Goal: Task Accomplishment & Management: Use online tool/utility

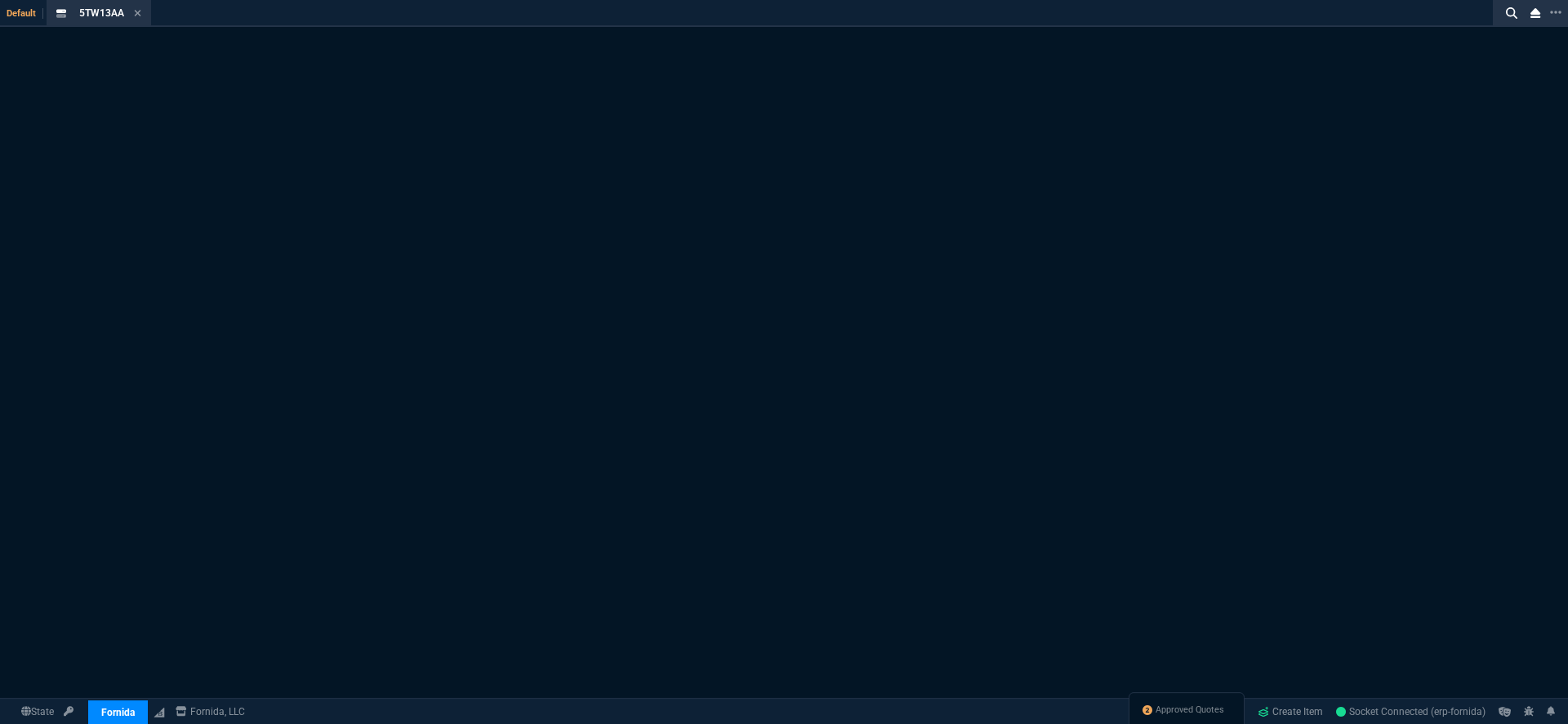
select select "18: totals"
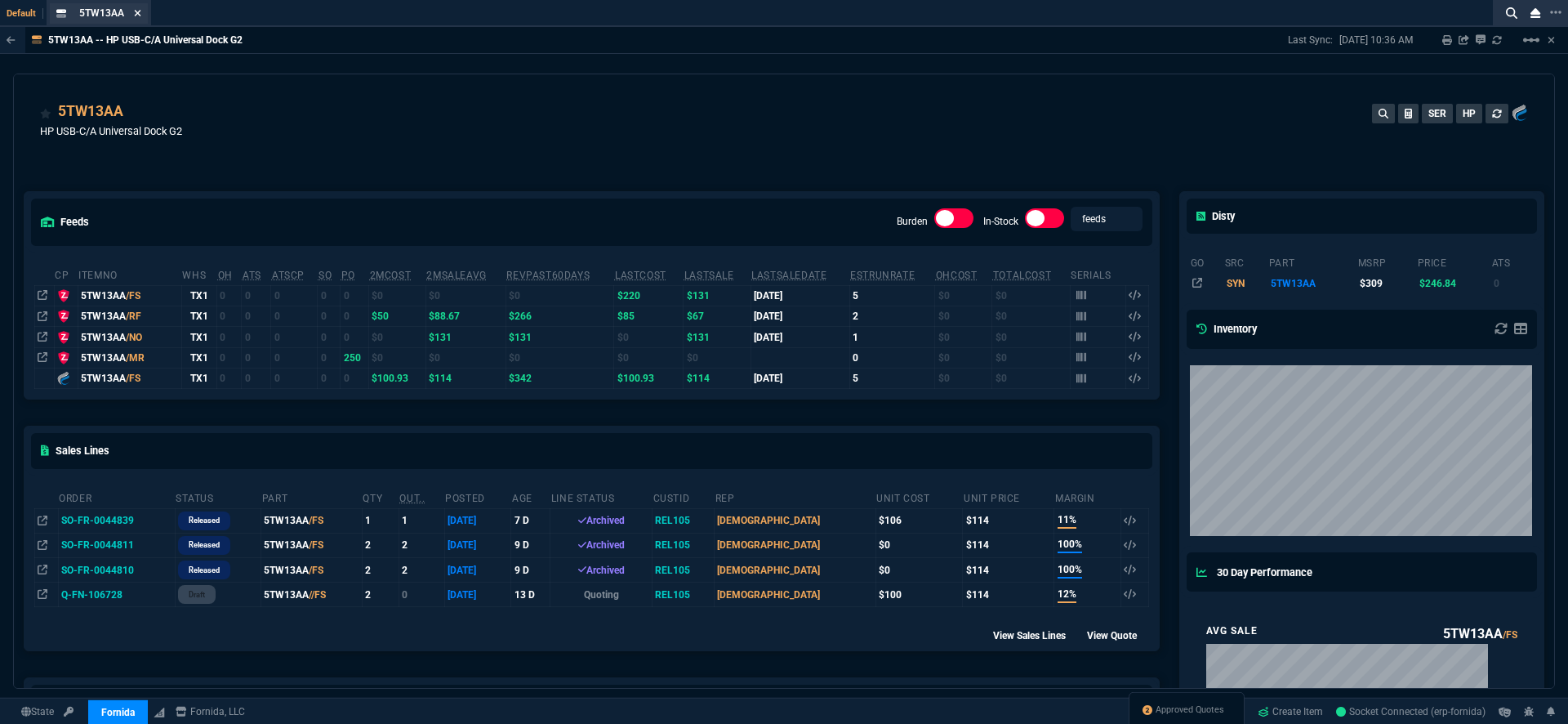
click at [135, 14] on icon at bounding box center [137, 12] width 7 height 7
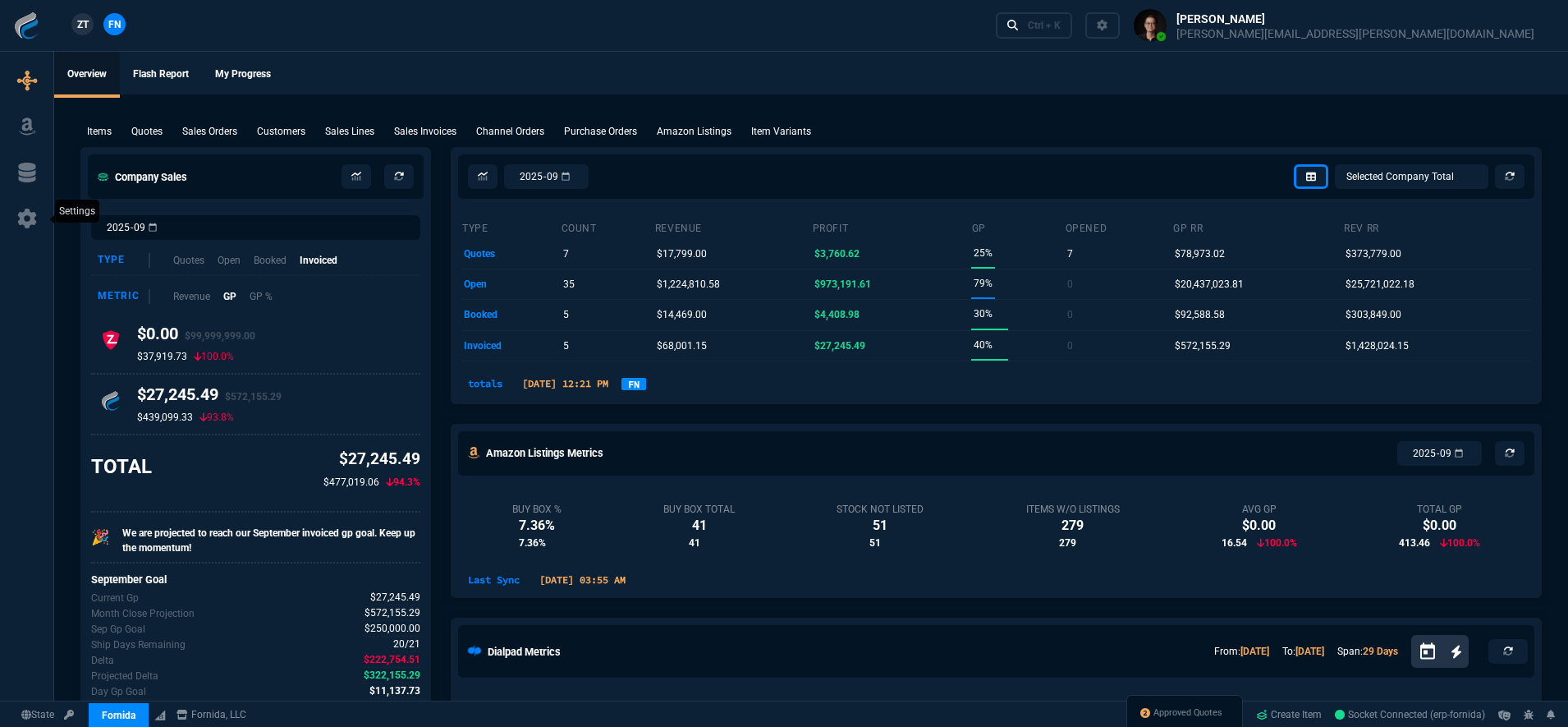
click at [32, 209] on icon at bounding box center [27, 218] width 25 height 19
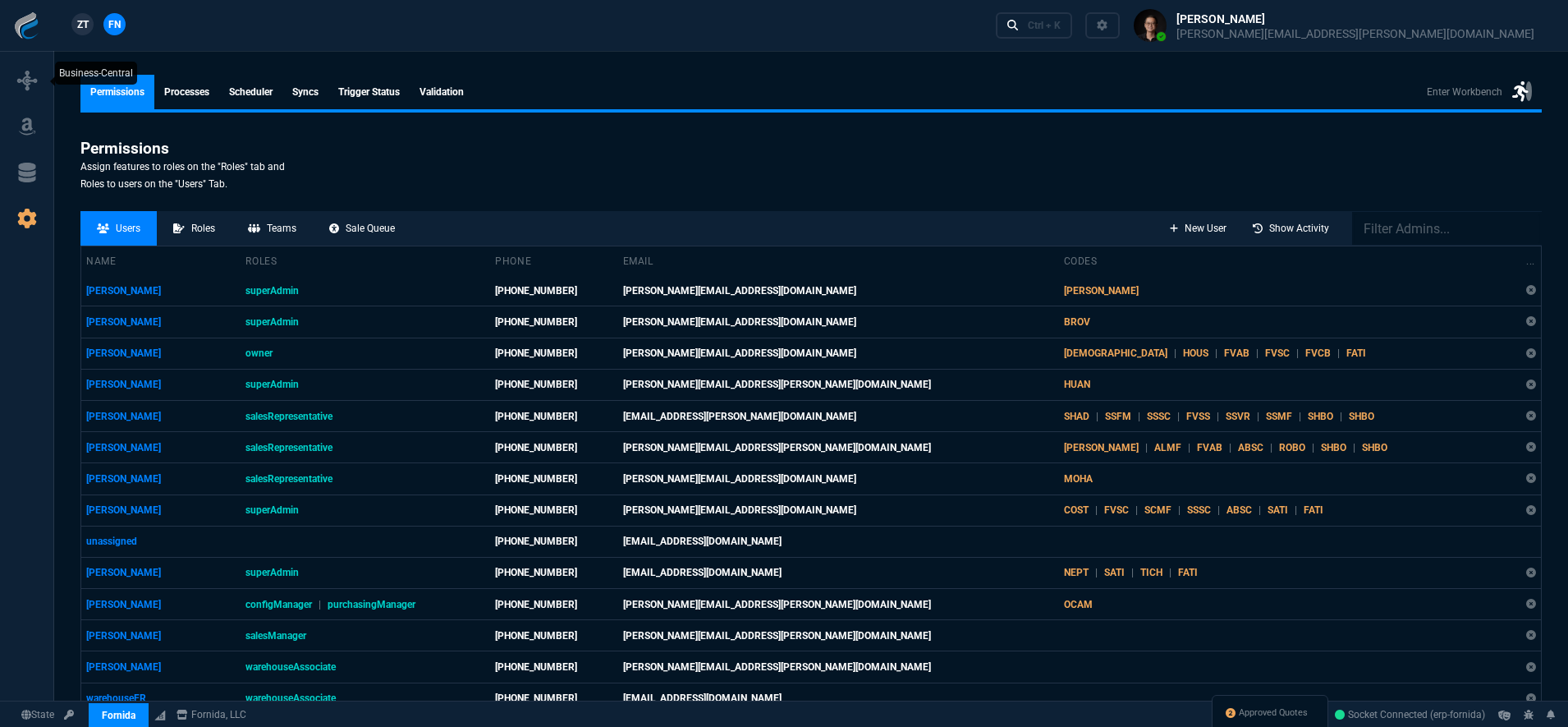
click at [30, 78] on icon at bounding box center [27, 80] width 19 height 19
select select "18: totals"
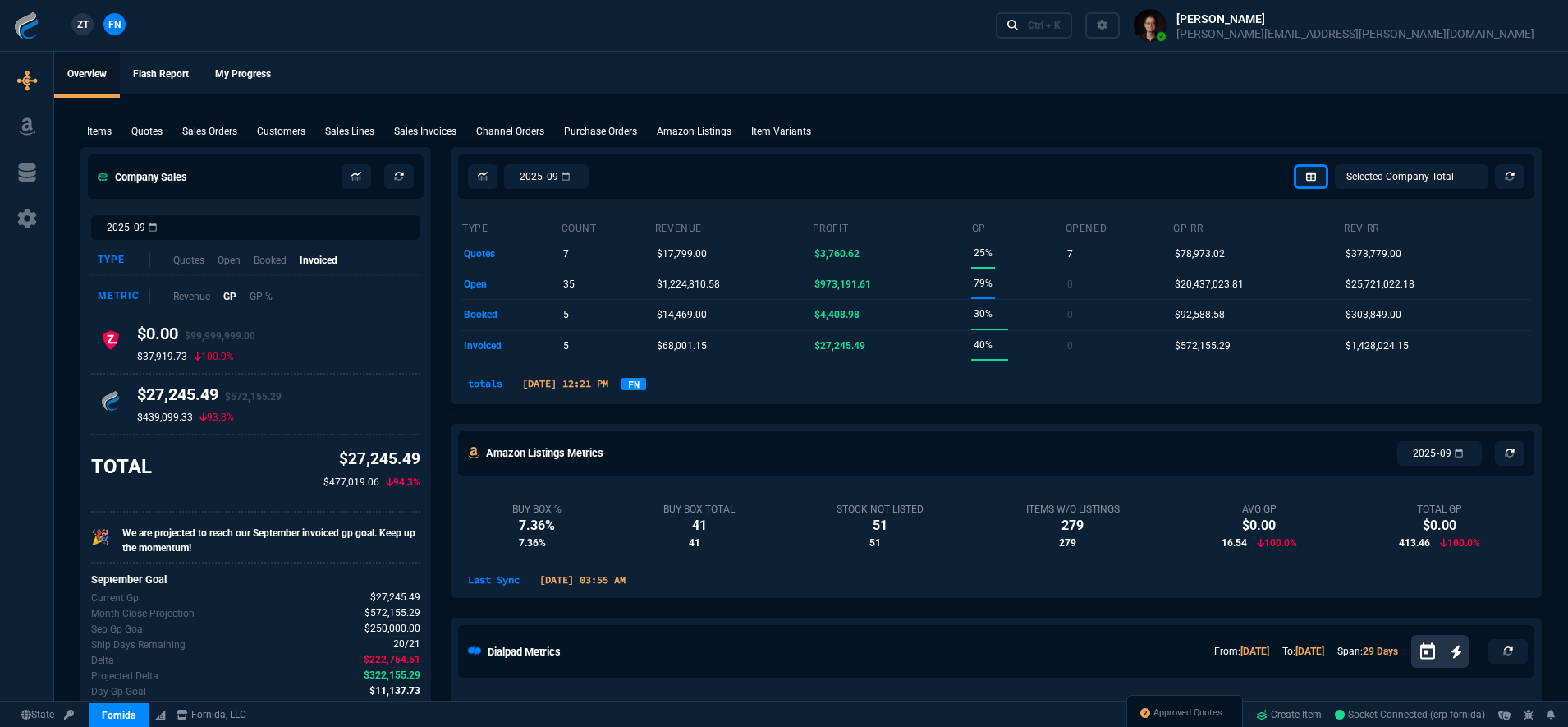
click at [23, 32] on img at bounding box center [27, 26] width 27 height 27
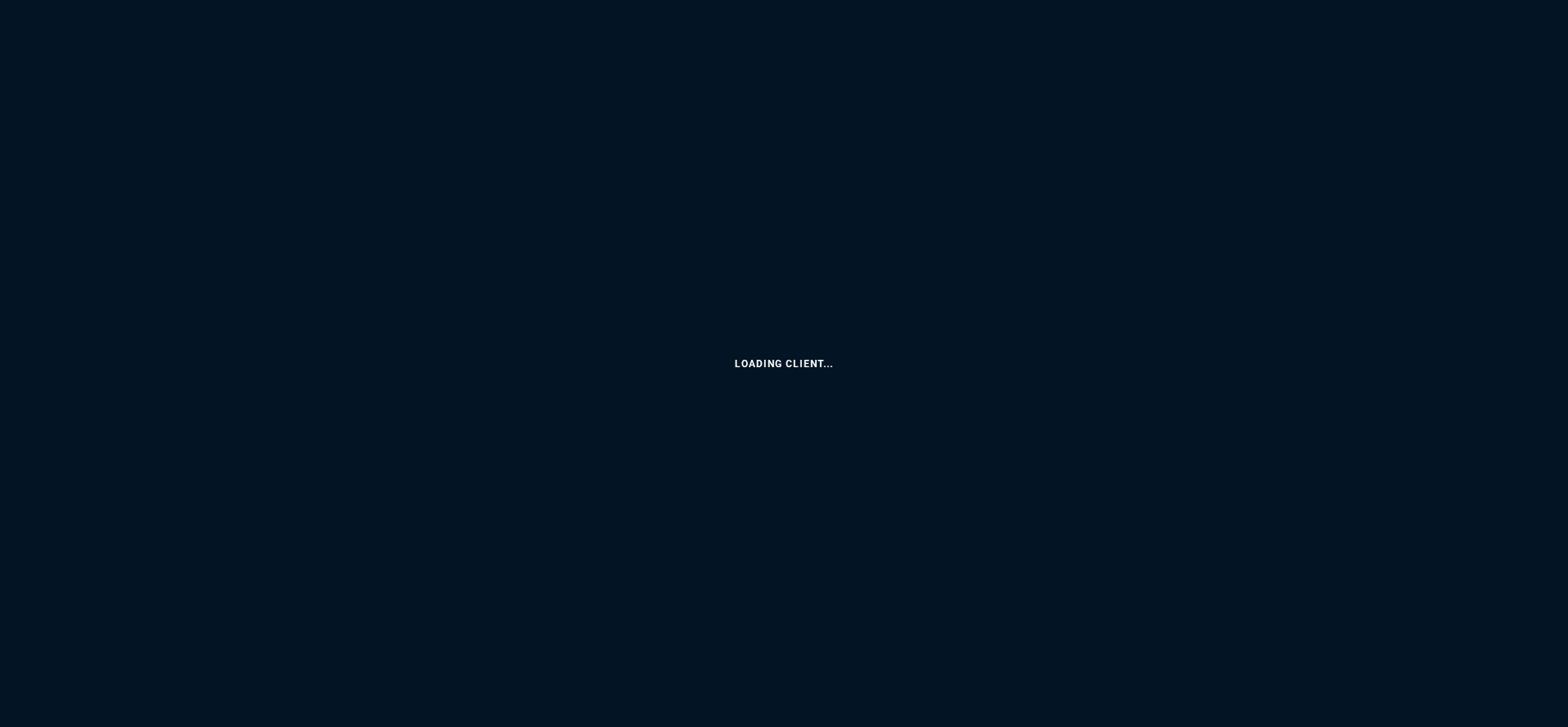
select select "18: totals"
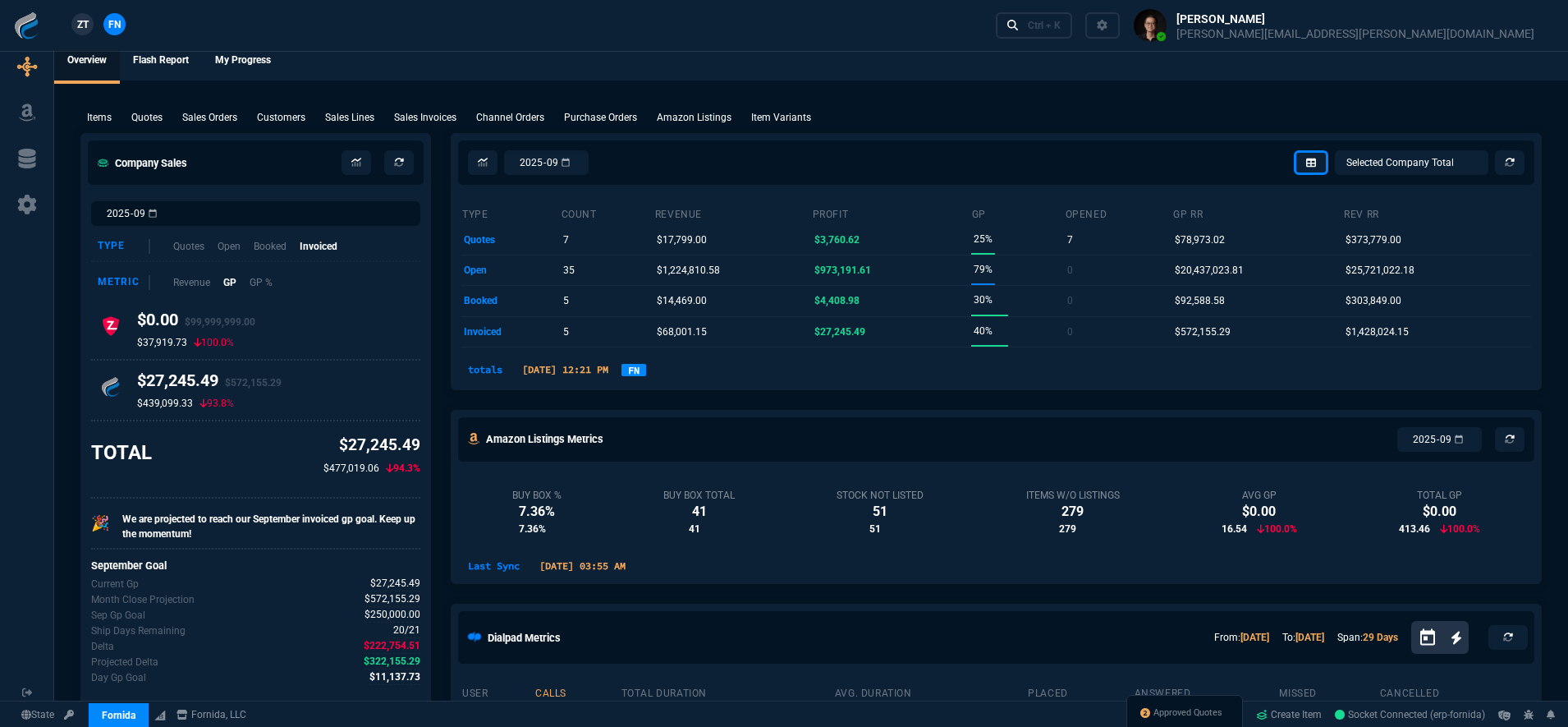
scroll to position [34, 0]
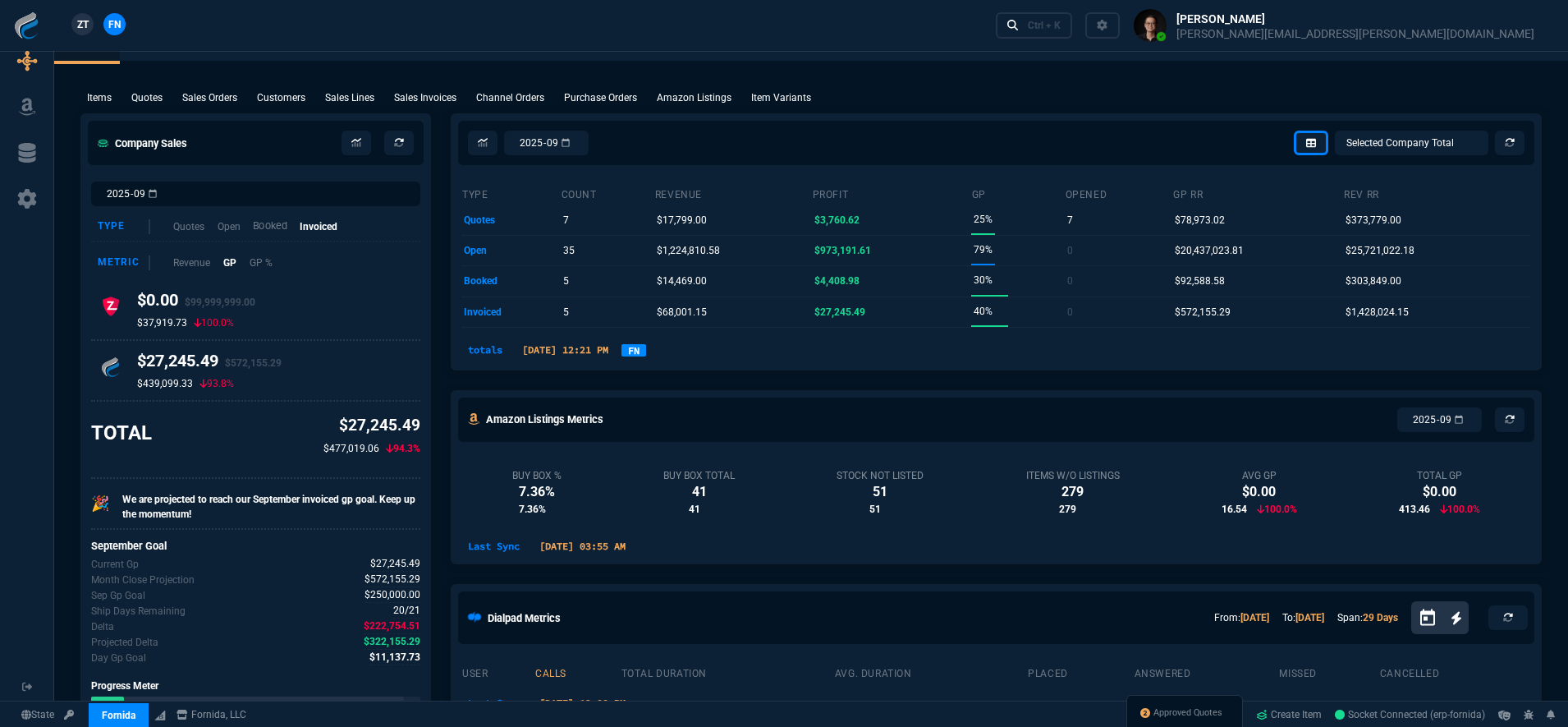
click at [273, 234] on p "Booked" at bounding box center [270, 226] width 35 height 15
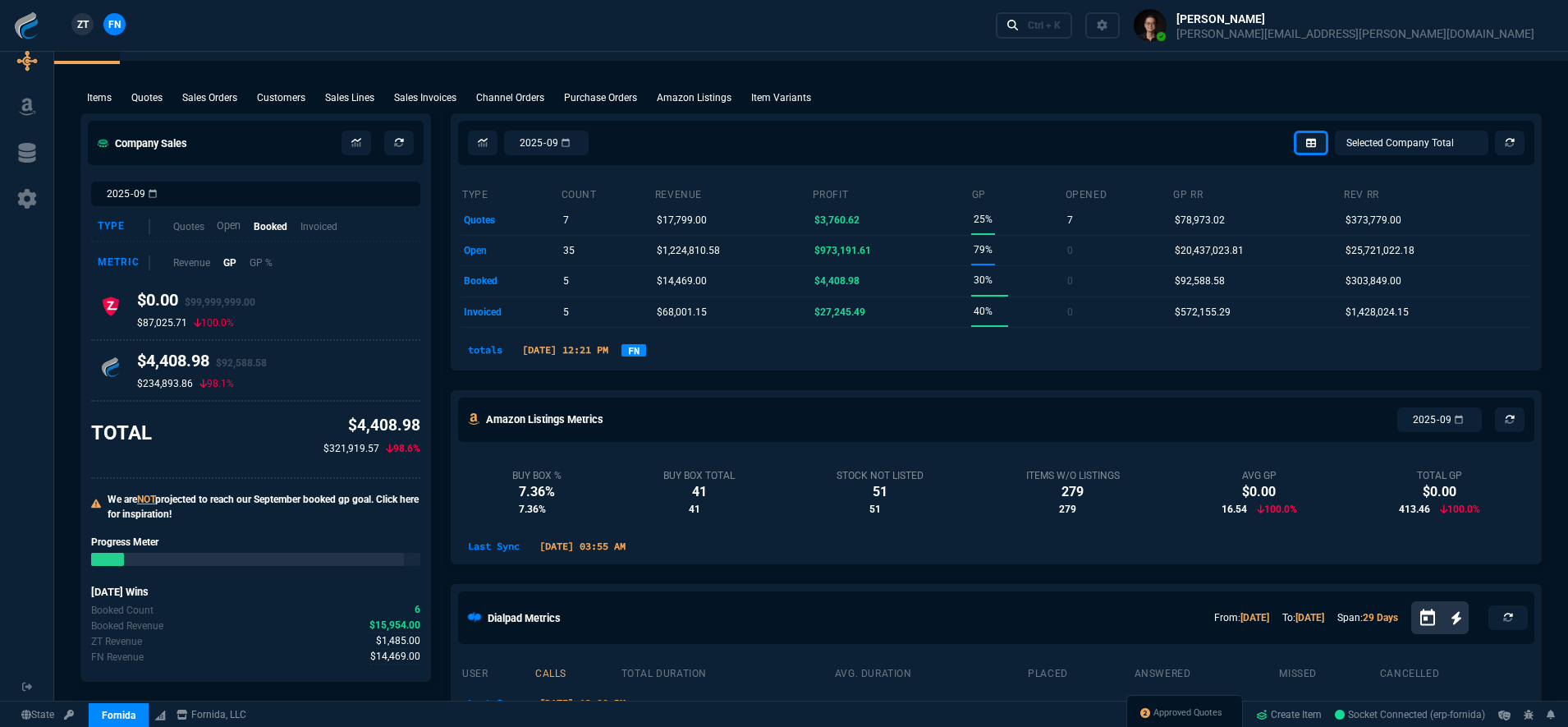
click at [226, 229] on p "Open" at bounding box center [229, 226] width 24 height 15
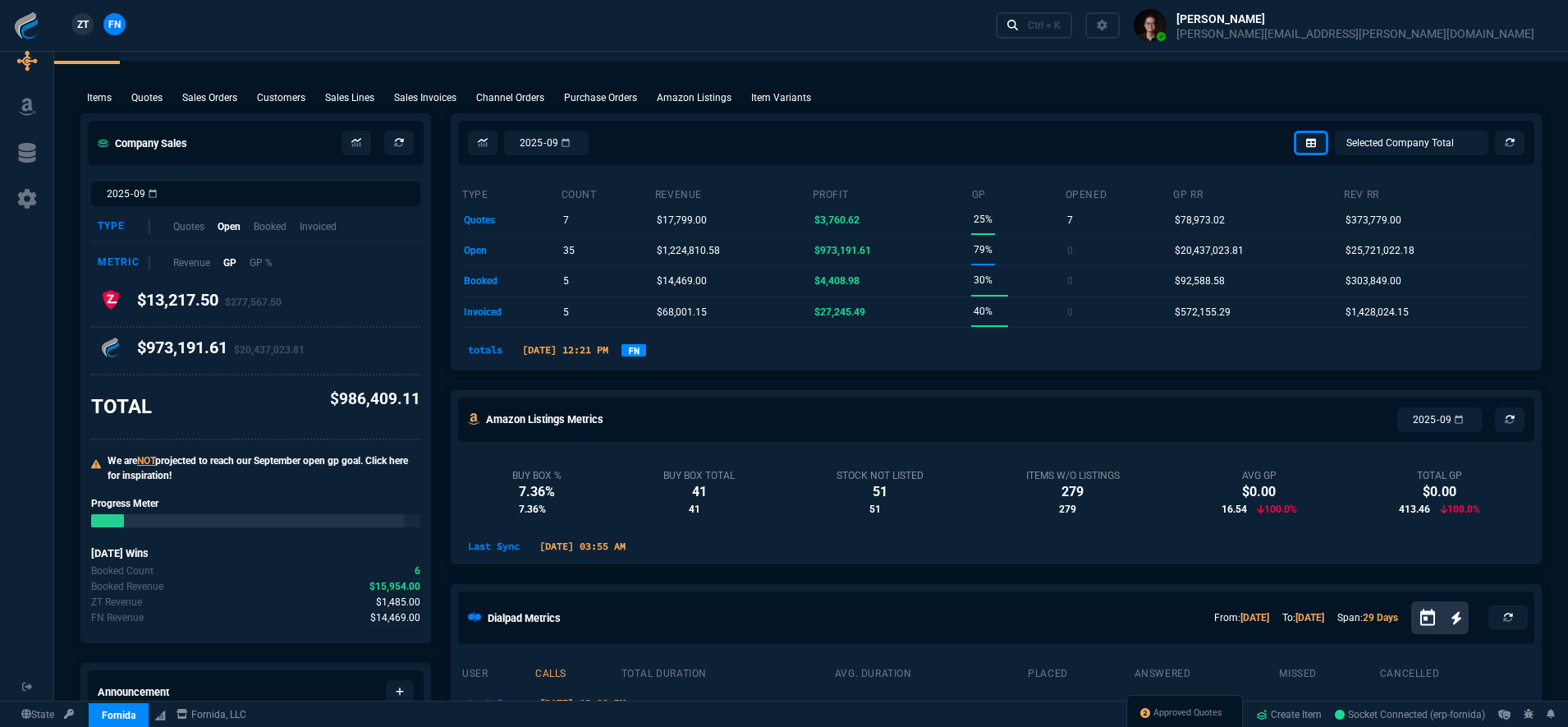
click at [155, 232] on div "Type Quotes Open Booked Invoiced" at bounding box center [255, 227] width 329 height 30
click at [191, 218] on p "Quotes" at bounding box center [189, 226] width 33 height 15
click at [182, 190] on input "2025-09" at bounding box center [255, 194] width 329 height 25
type input "2025-08"
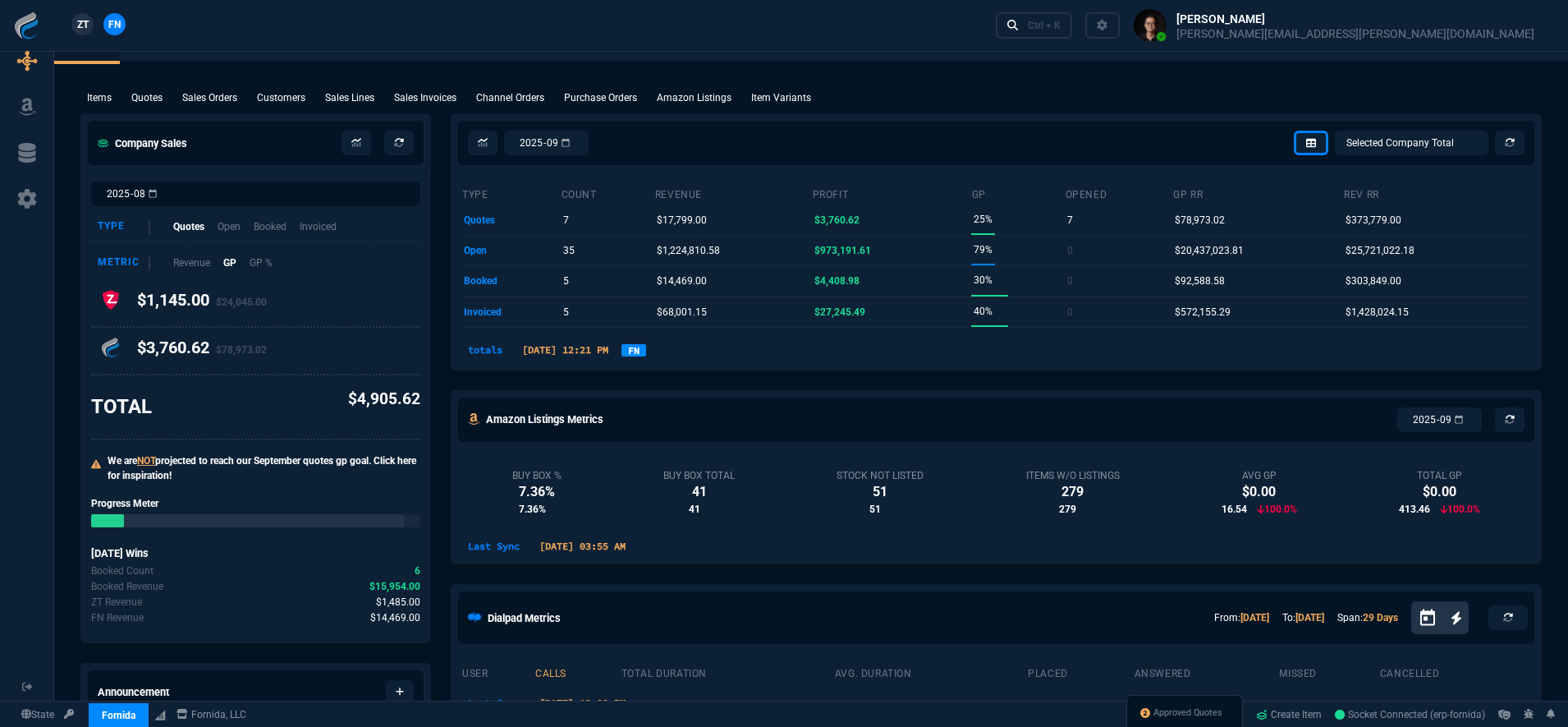
type input "2025-08"
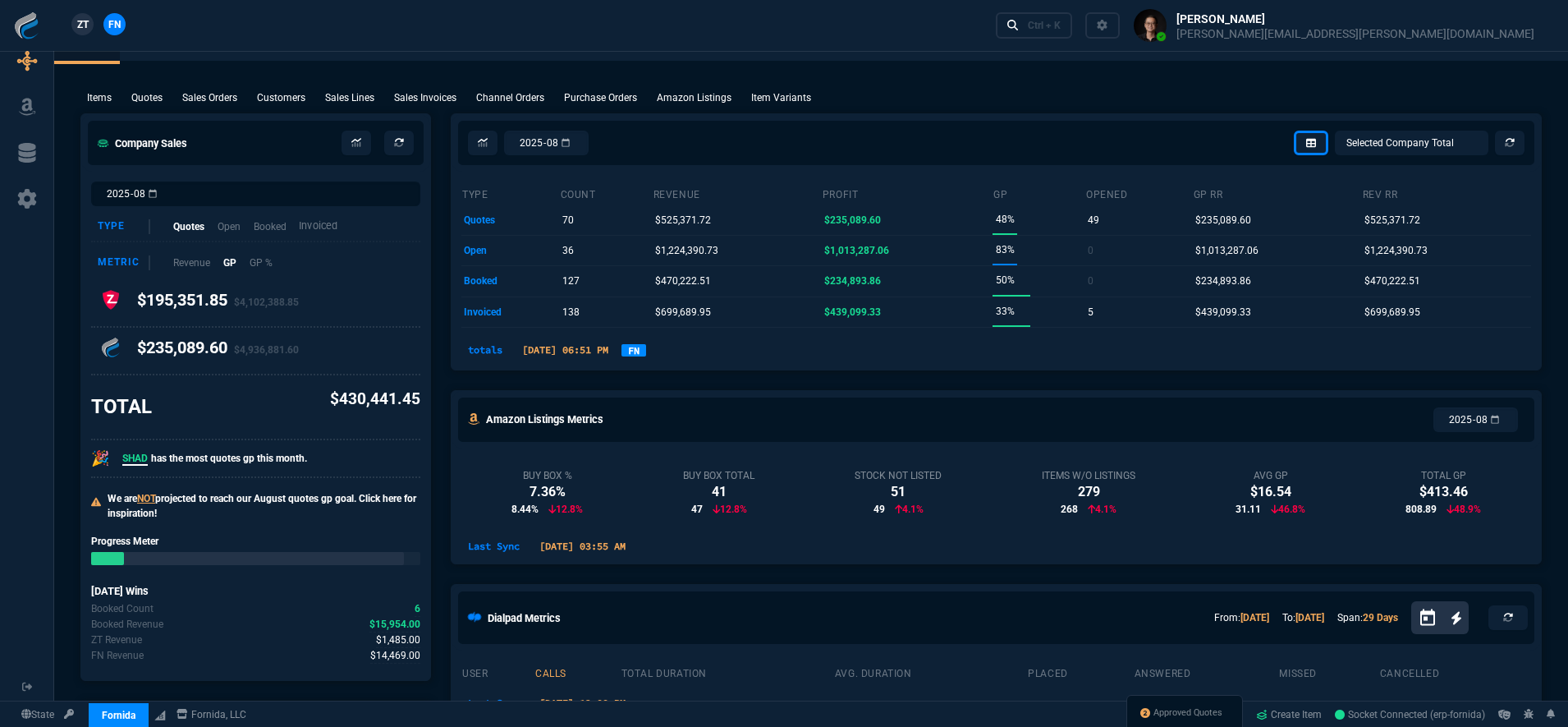
click at [329, 229] on p "Invoiced" at bounding box center [318, 226] width 39 height 15
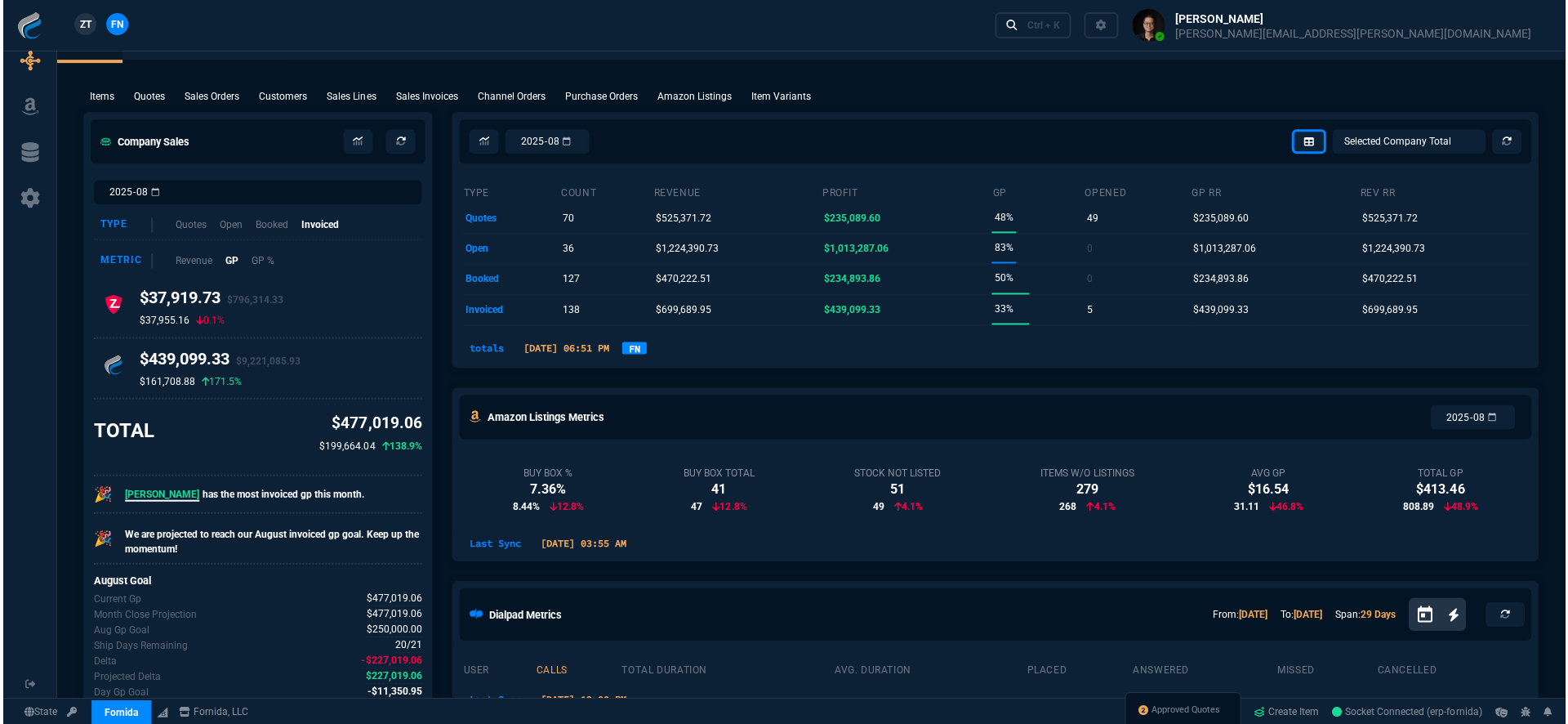
scroll to position [0, 0]
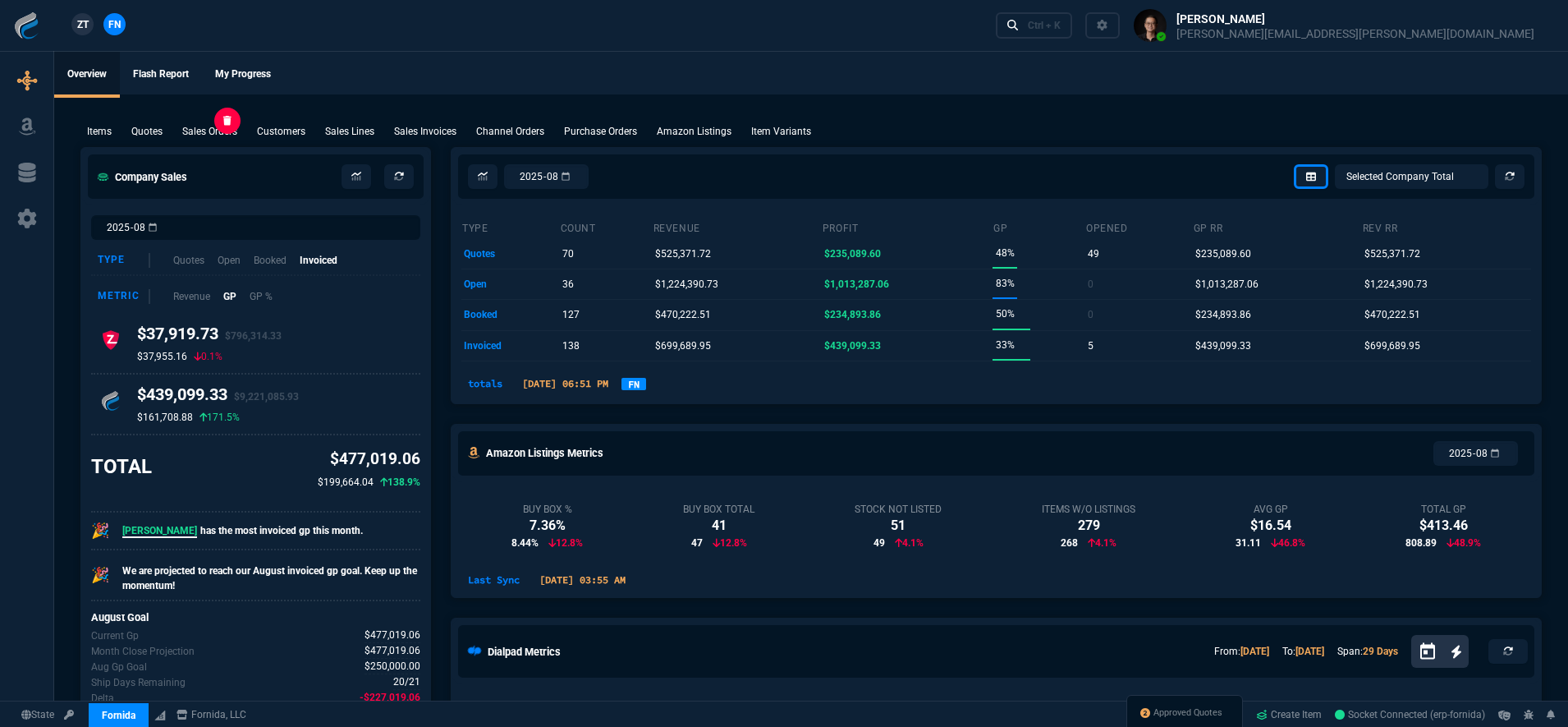
click at [200, 133] on p "Sales Orders" at bounding box center [209, 130] width 55 height 14
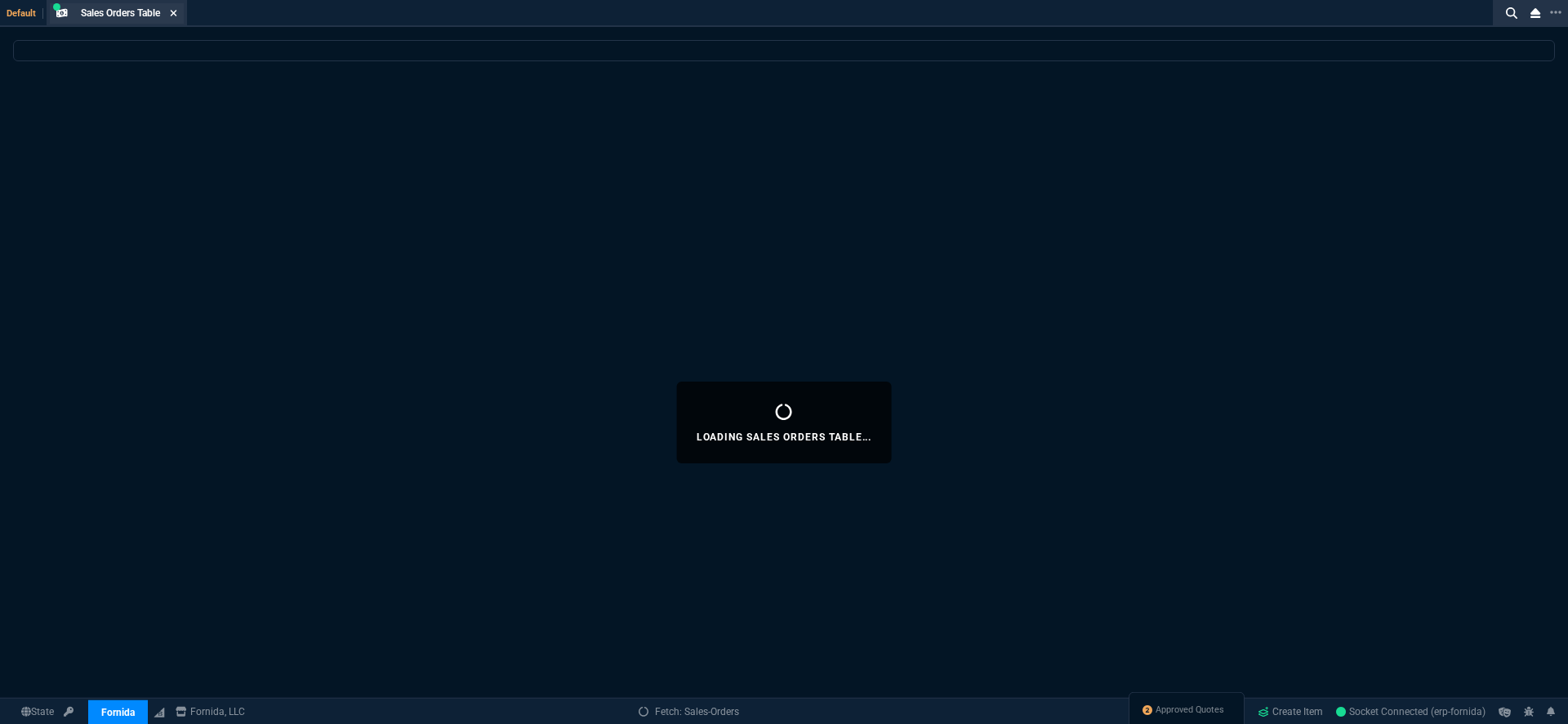
click at [174, 12] on icon at bounding box center [174, 13] width 8 height 10
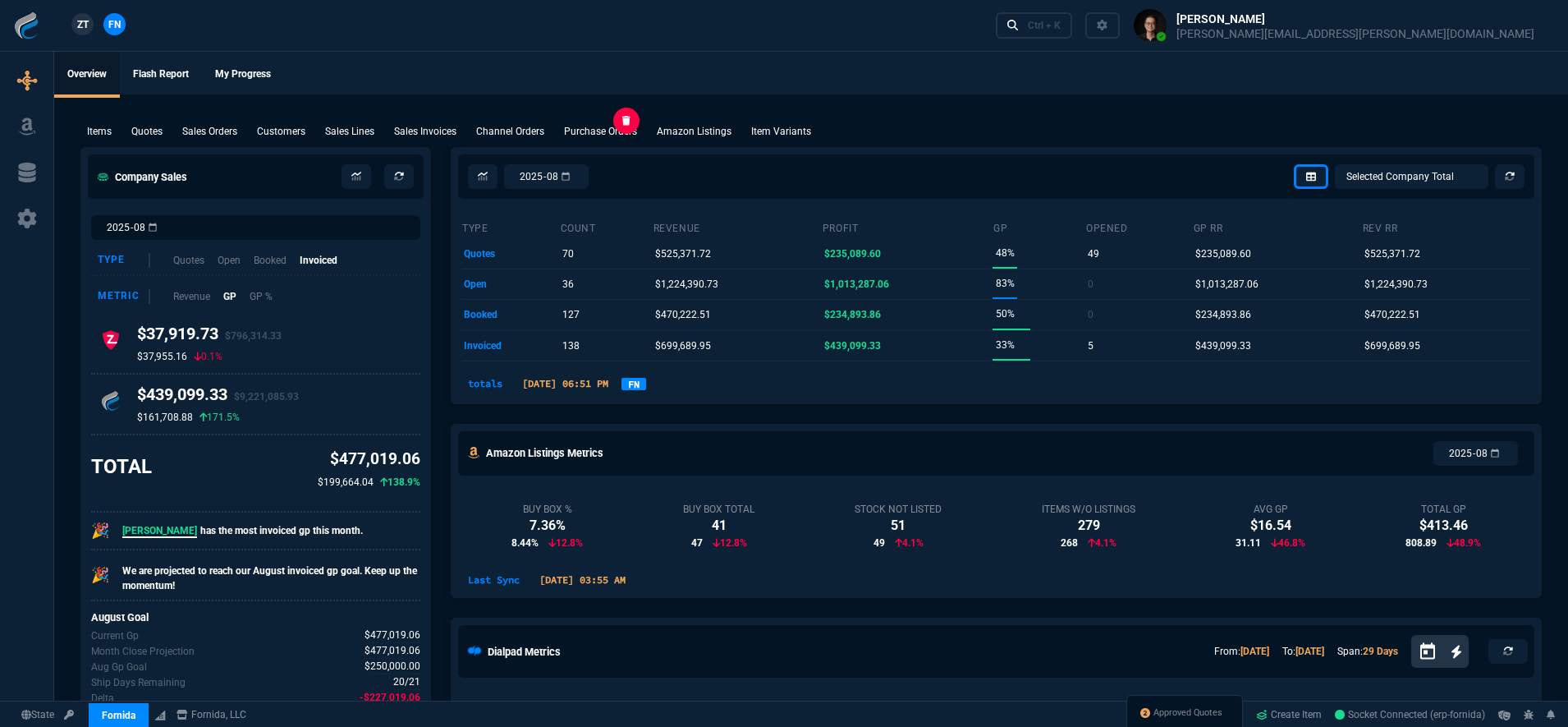
click at [595, 135] on p "Purchase Orders" at bounding box center [601, 130] width 73 height 14
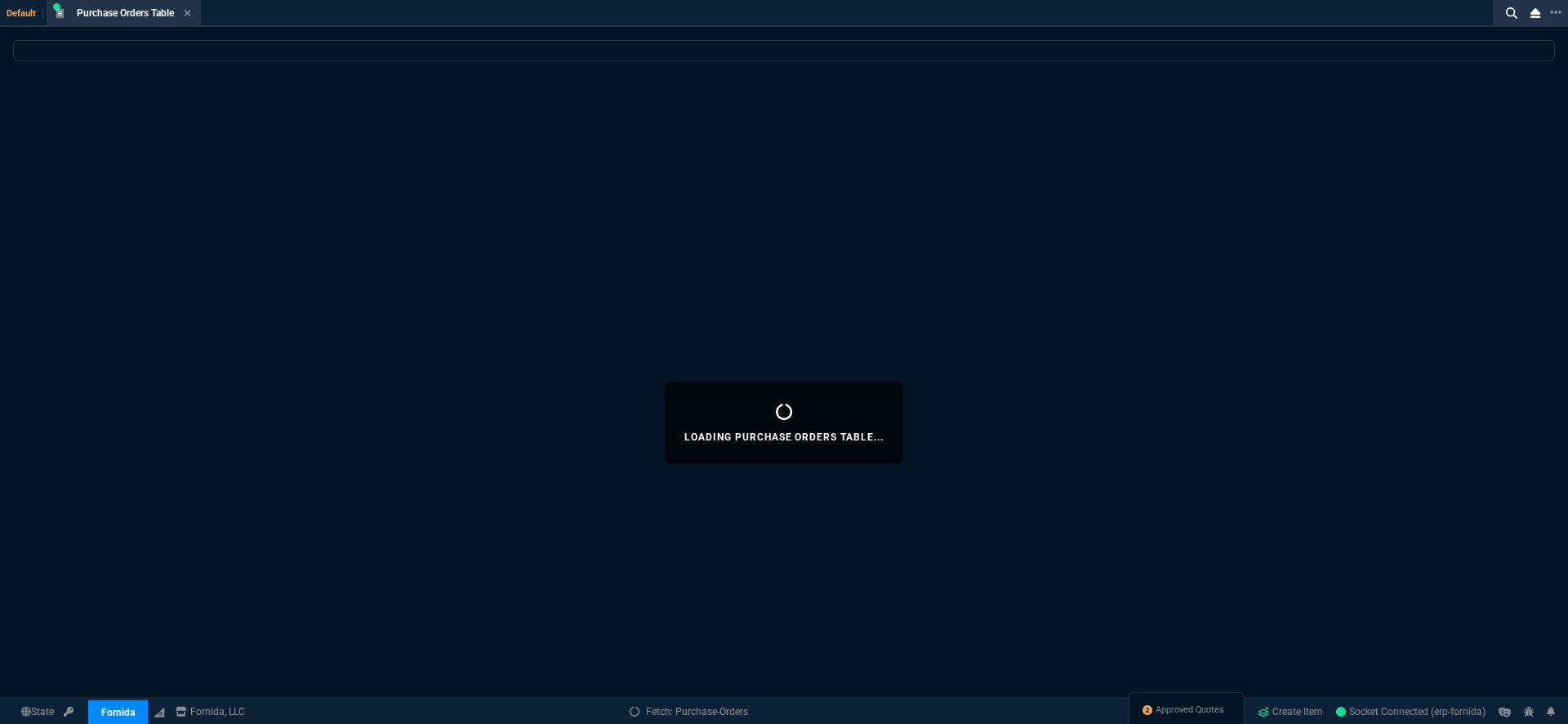
select select
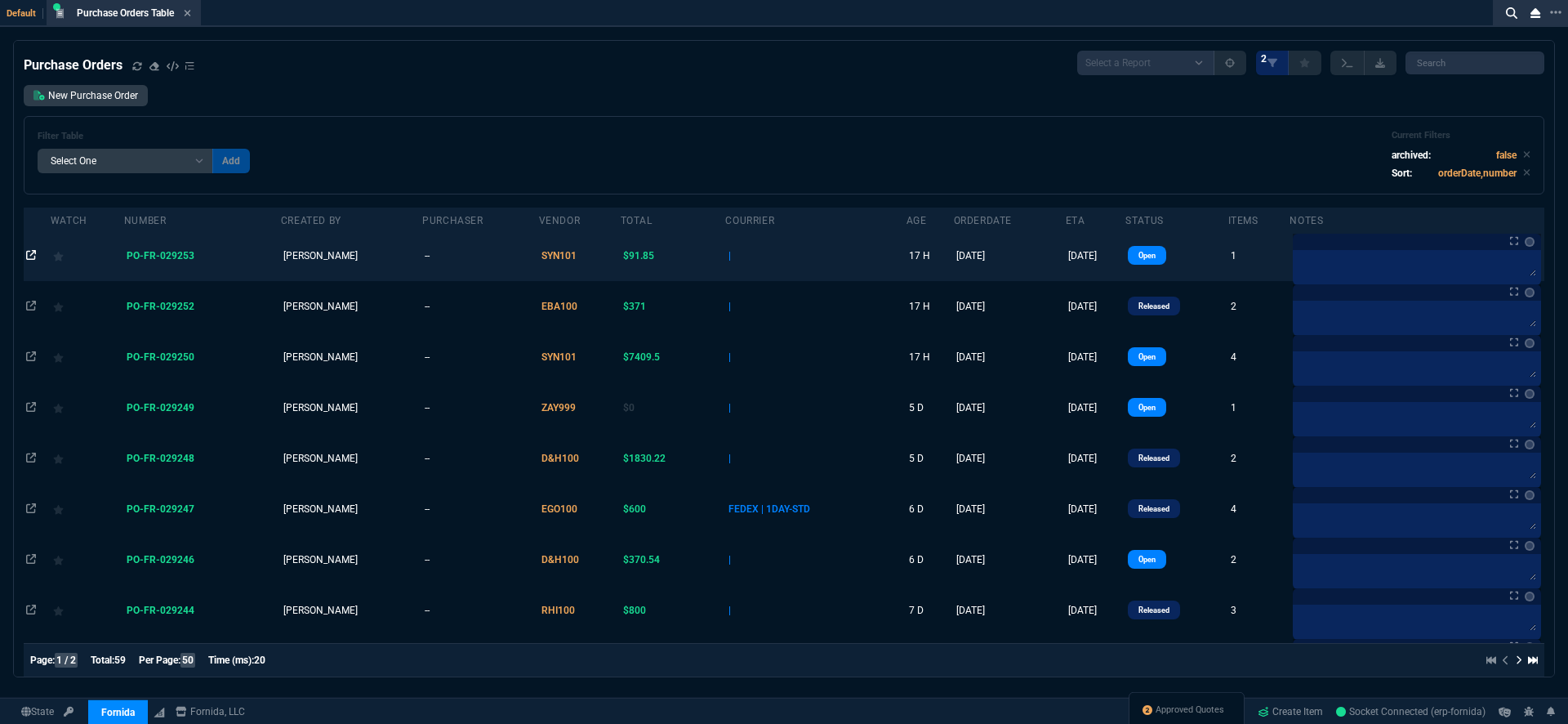
click at [30, 252] on icon at bounding box center [31, 254] width 10 height 10
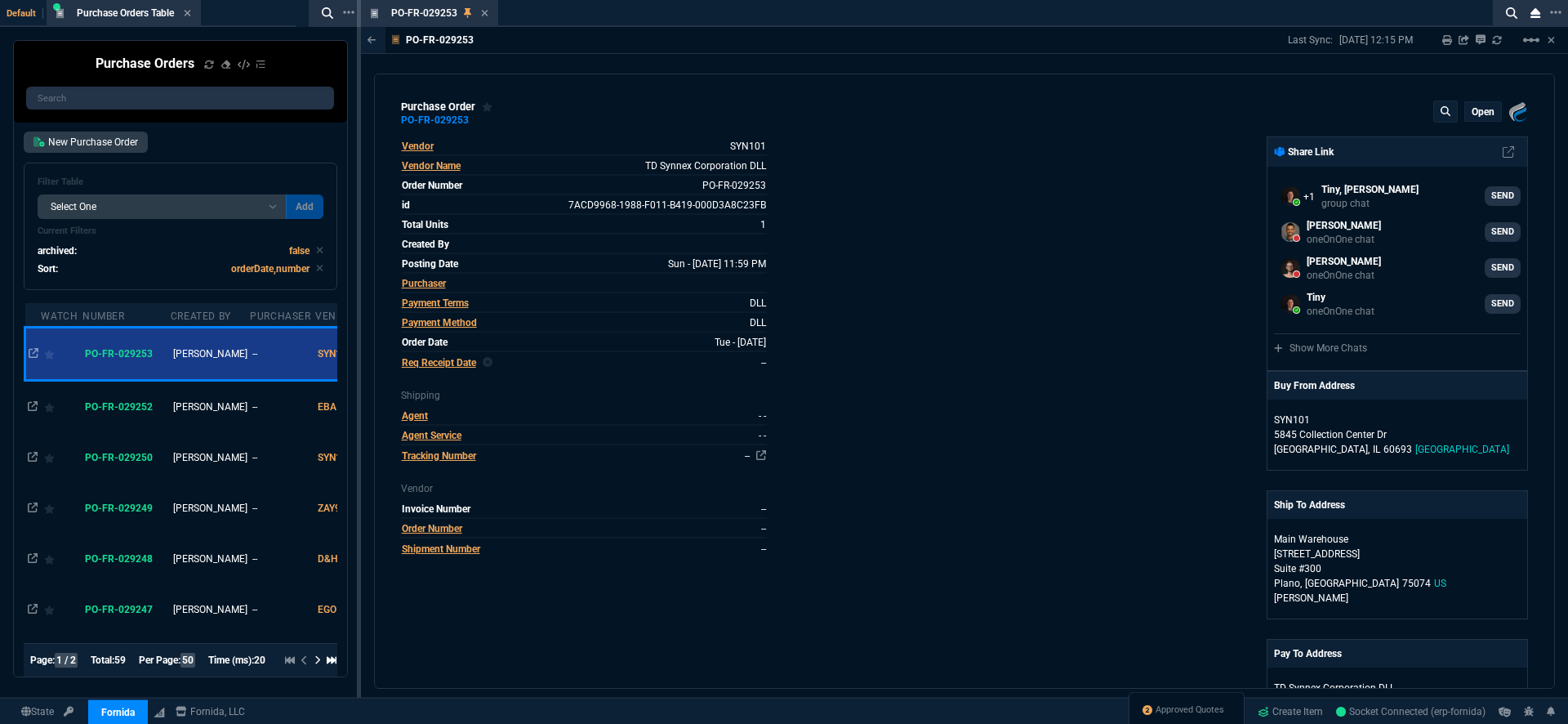
select select
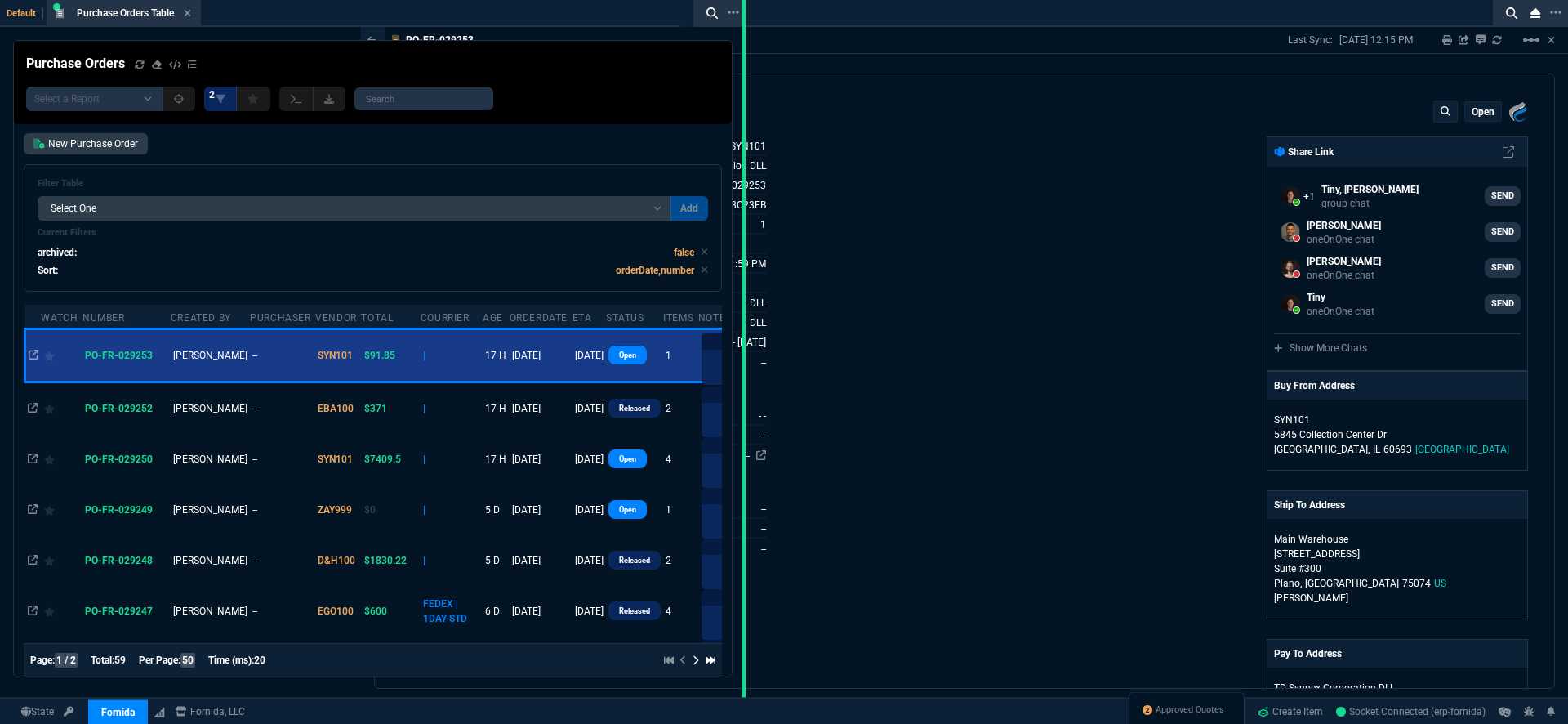
drag, startPoint x: 357, startPoint y: 382, endPoint x: 742, endPoint y: 380, distance: 385.0
